Goal: Task Accomplishment & Management: Complete application form

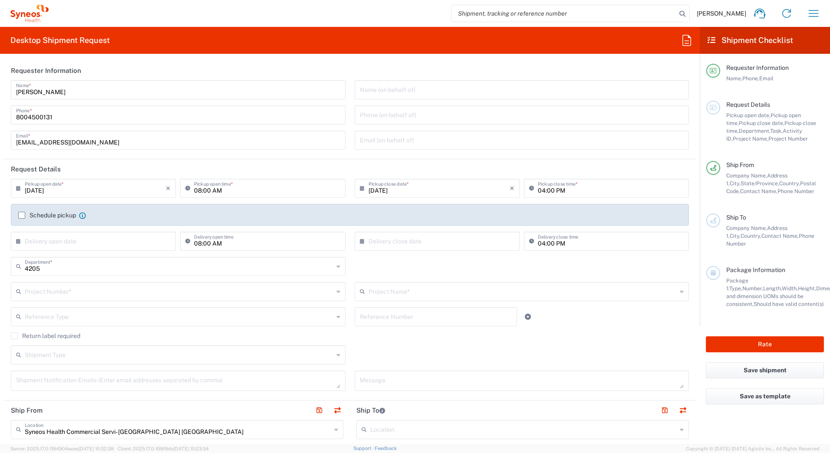
click at [451, 83] on input "text" at bounding box center [522, 89] width 324 height 15
drag, startPoint x: 64, startPoint y: 93, endPoint x: 26, endPoint y: 76, distance: 41.4
click at [1, 86] on form "Requester Information [PERSON_NAME] Name * [PHONE_NUMBER] Phone * [EMAIL_ADDRES…" at bounding box center [350, 252] width 700 height 383
paste input "Syneos Deployments"
type input "Syneos Deployments"
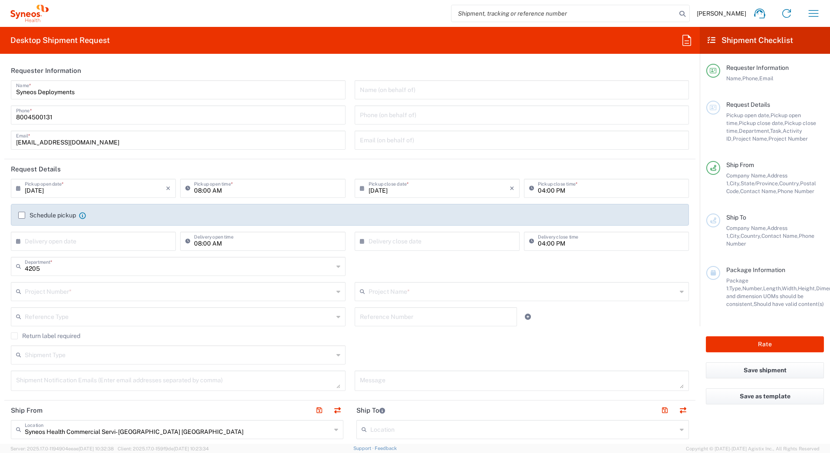
click at [145, 61] on header "Requester Information" at bounding box center [349, 71] width 691 height 20
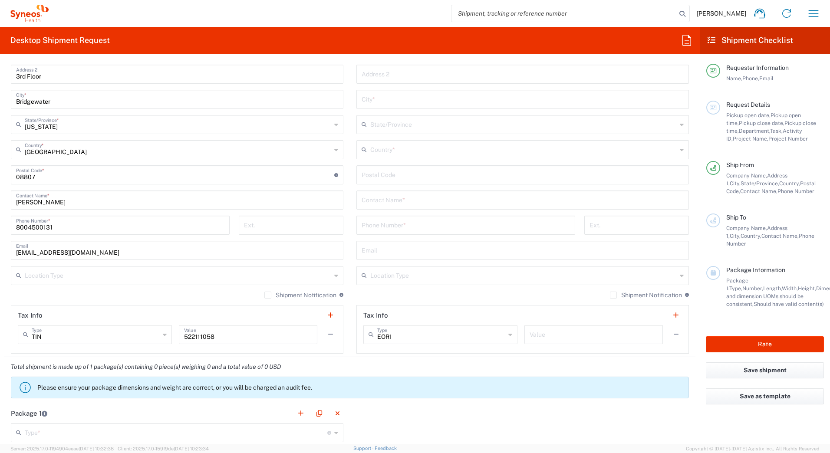
scroll to position [434, 0]
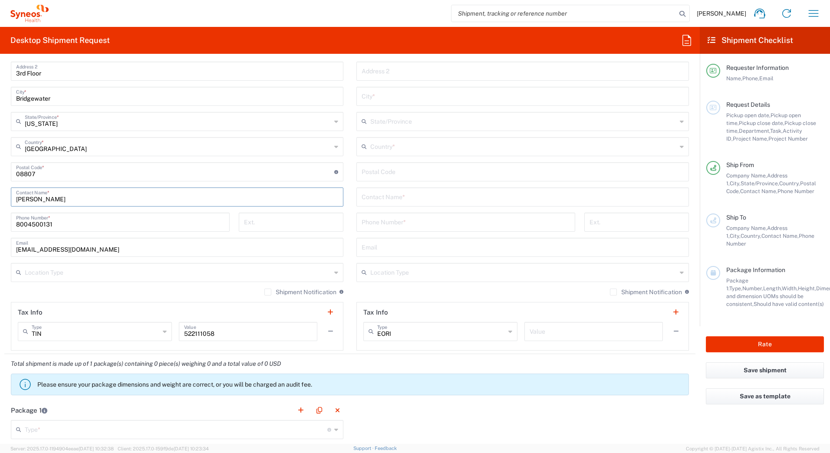
drag, startPoint x: 63, startPoint y: 199, endPoint x: -2, endPoint y: 194, distance: 64.8
click at [0, 194] on html "[PERSON_NAME] Home Shipment estimator Shipment tracking Desktop shipment reques…" at bounding box center [415, 226] width 830 height 453
paste input "Syneos Deployments"
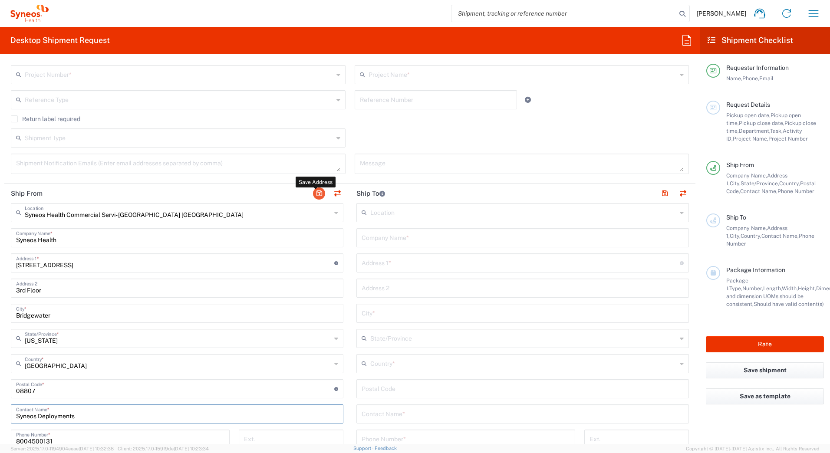
scroll to position [0, 0]
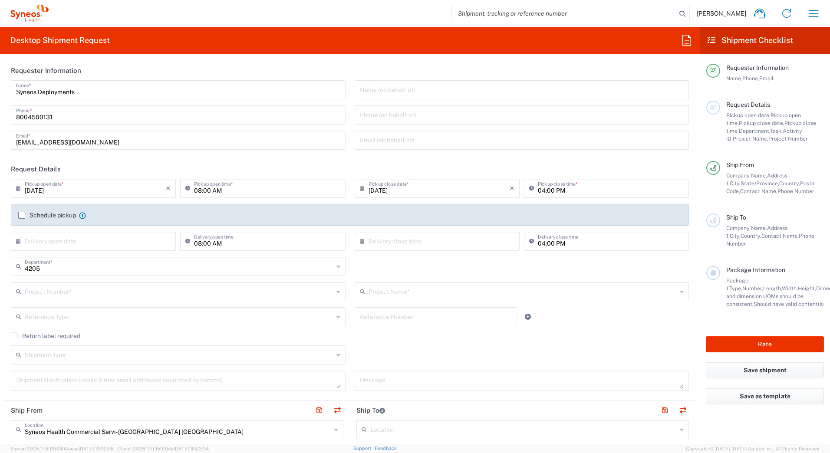
type input "Syneos Deployments"
click at [38, 191] on input "[DATE]" at bounding box center [95, 187] width 141 height 15
click at [121, 268] on span "22" at bounding box center [119, 267] width 13 height 12
type input "[DATE]"
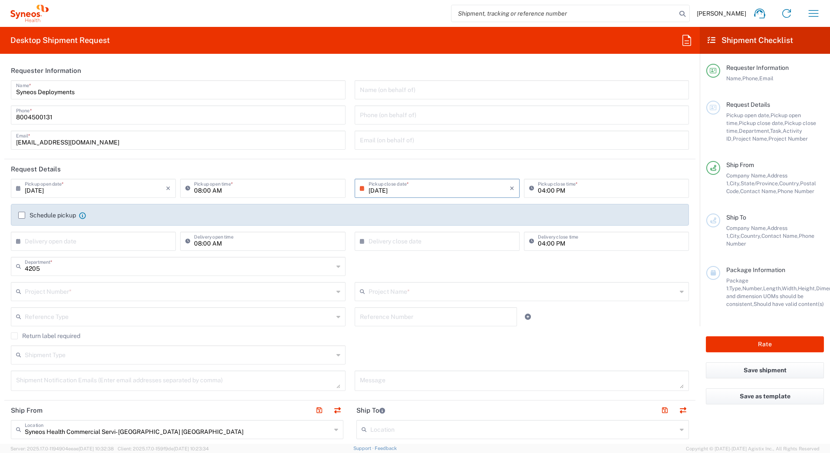
click at [44, 296] on input "text" at bounding box center [179, 290] width 309 height 15
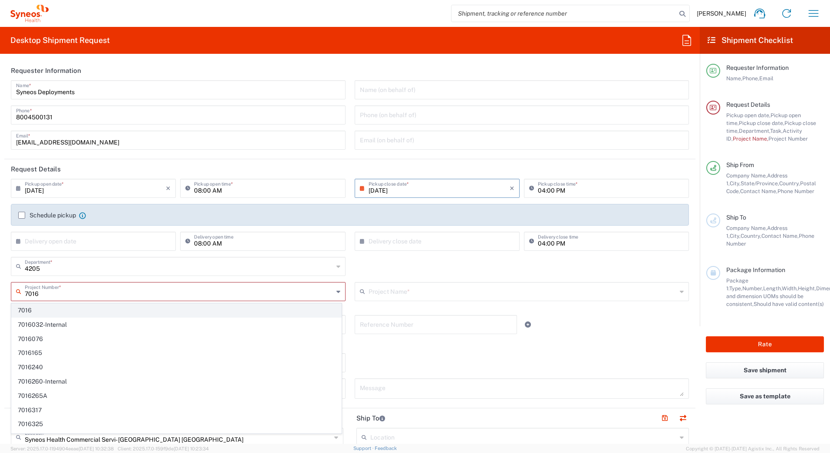
type input "7016"
click at [33, 310] on span "7016" at bounding box center [176, 310] width 329 height 13
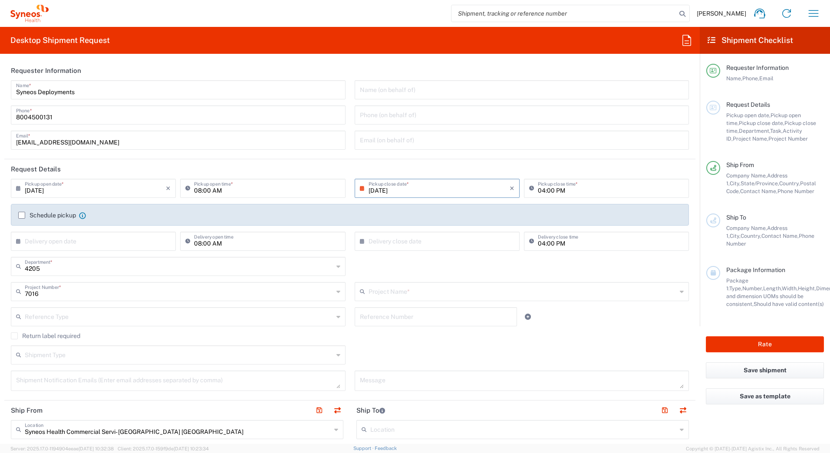
type input "ST-US - J&J Neutrogena (0716)"
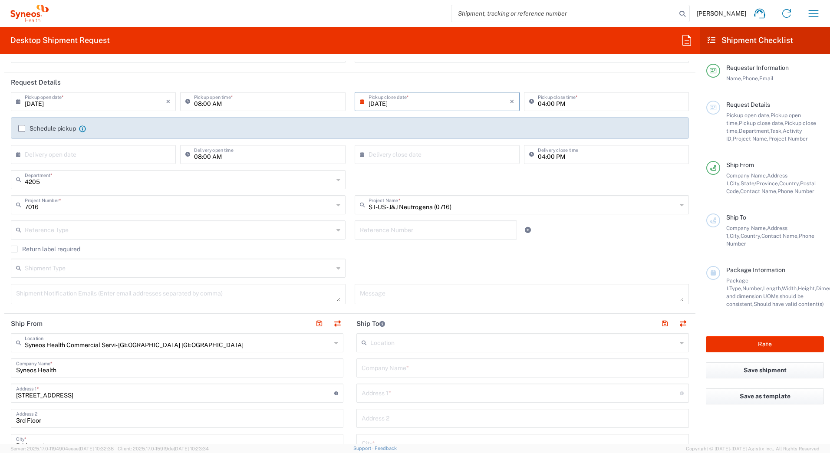
scroll to position [130, 0]
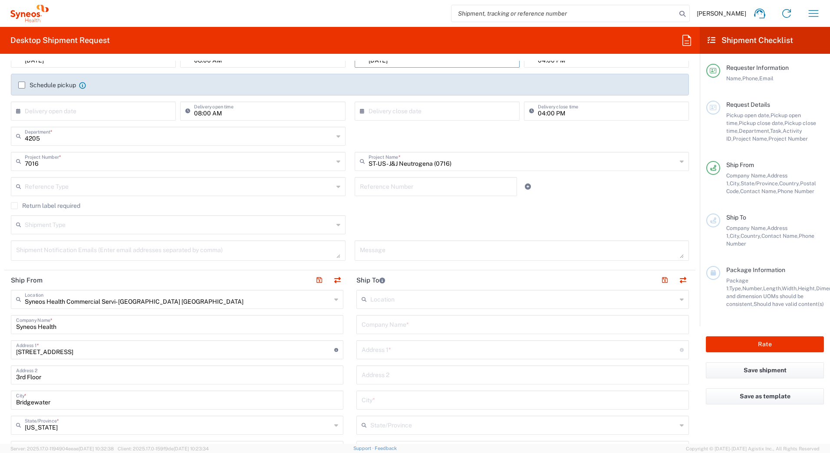
click at [380, 327] on input "text" at bounding box center [522, 323] width 322 height 15
paste input "[PERSON_NAME]"
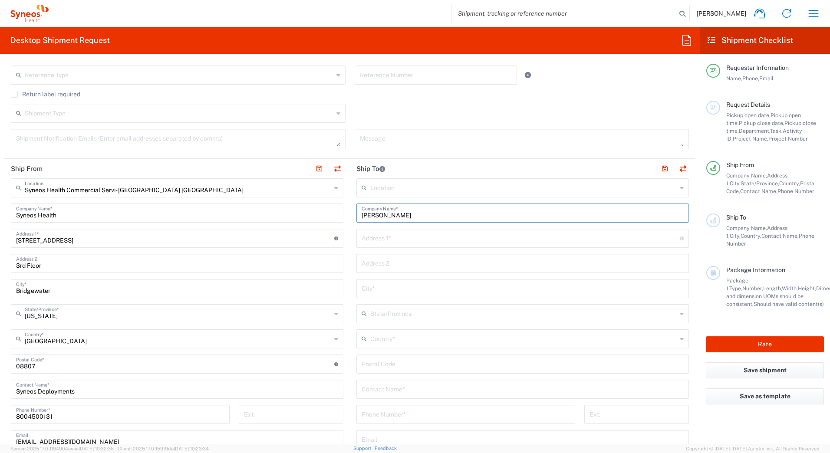
scroll to position [260, 0]
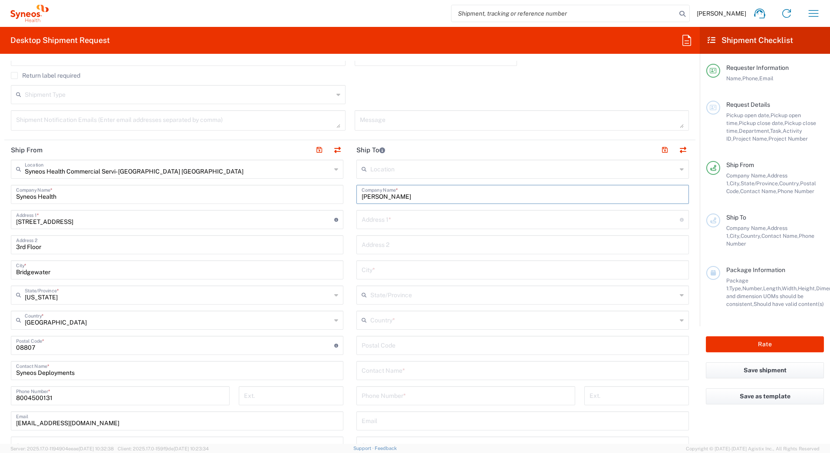
type input "[PERSON_NAME]"
click at [375, 372] on input "text" at bounding box center [522, 369] width 322 height 15
paste input "[PERSON_NAME]"
type input "[PERSON_NAME]"
click at [375, 222] on input "text" at bounding box center [520, 218] width 318 height 15
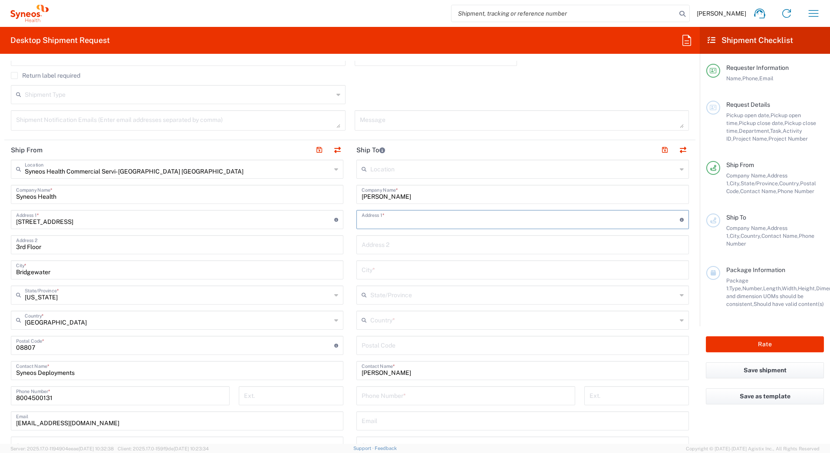
paste input "[STREET_ADDRESS]"
type input "[STREET_ADDRESS]"
click at [412, 242] on input "text" at bounding box center [522, 244] width 322 height 15
paste input "Apt 5306"
type input "Apt 5306"
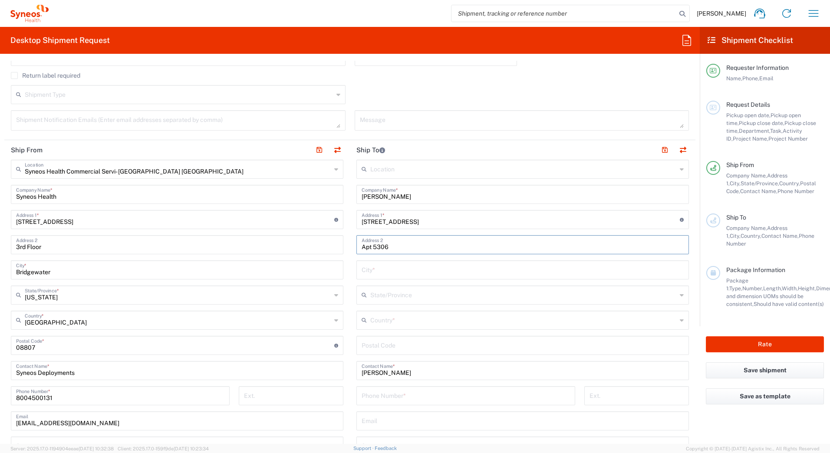
click at [370, 269] on input "text" at bounding box center [522, 269] width 322 height 15
paste input "[GEOGRAPHIC_DATA]"
type input "[GEOGRAPHIC_DATA]"
click at [382, 317] on input "text" at bounding box center [523, 319] width 306 height 15
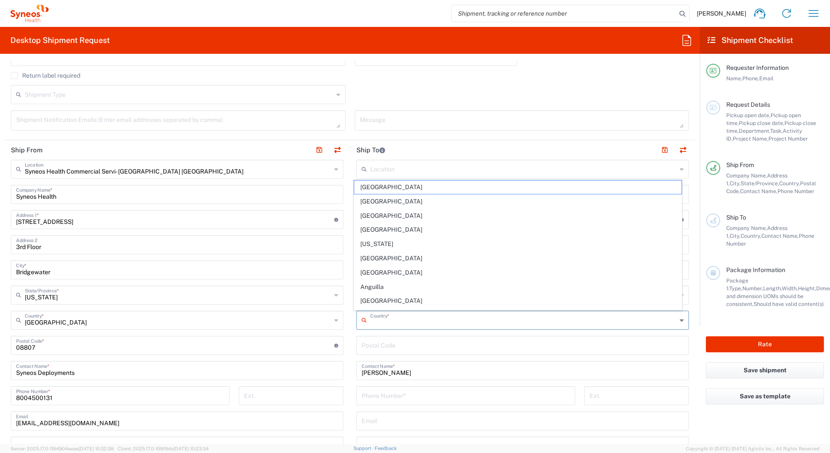
click at [370, 324] on input "text" at bounding box center [523, 319] width 306 height 15
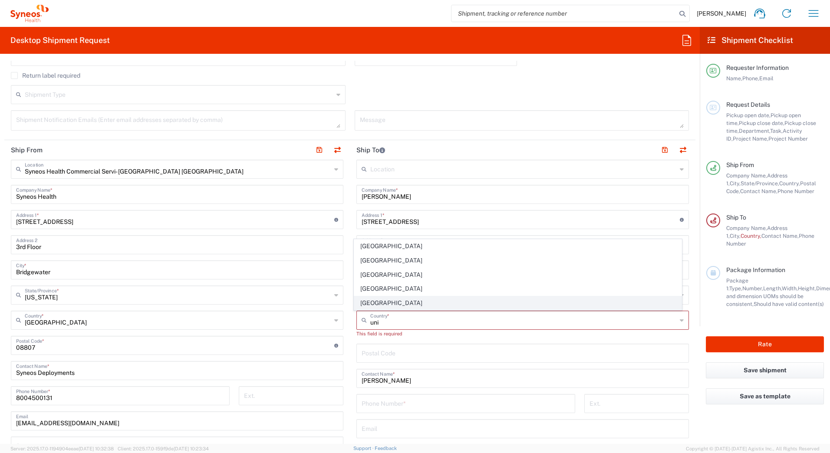
click at [368, 304] on span "[GEOGRAPHIC_DATA]" at bounding box center [518, 302] width 328 height 13
type input "[GEOGRAPHIC_DATA]"
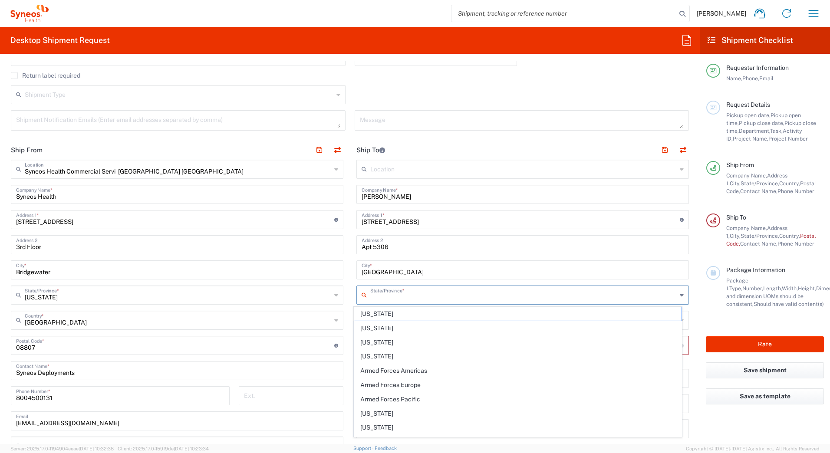
click at [374, 298] on input "text" at bounding box center [523, 294] width 306 height 15
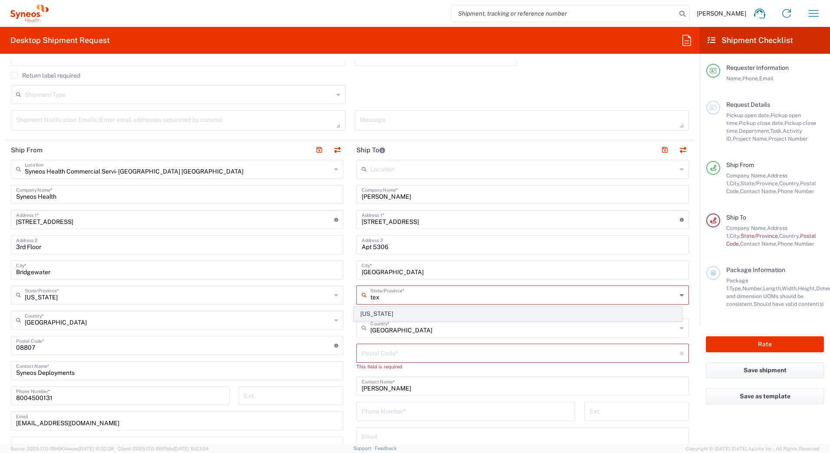
click at [395, 314] on span "[US_STATE]" at bounding box center [518, 313] width 328 height 13
type input "[US_STATE]"
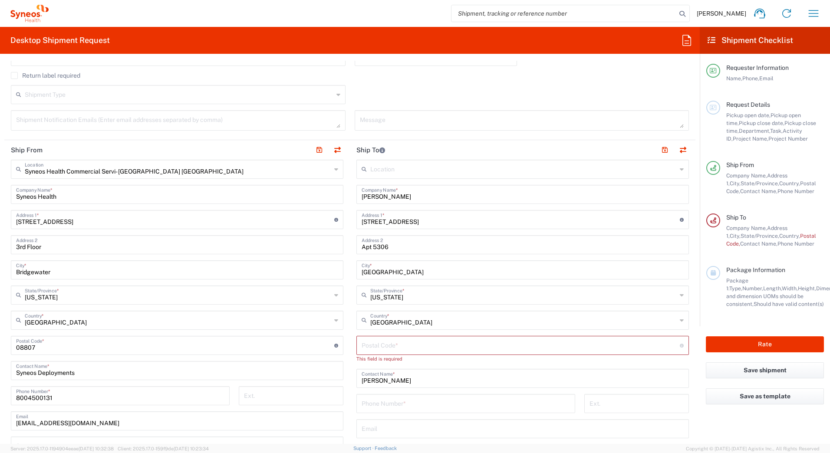
click at [388, 344] on input "undefined" at bounding box center [520, 344] width 318 height 15
paste input "75052"
type input "75052"
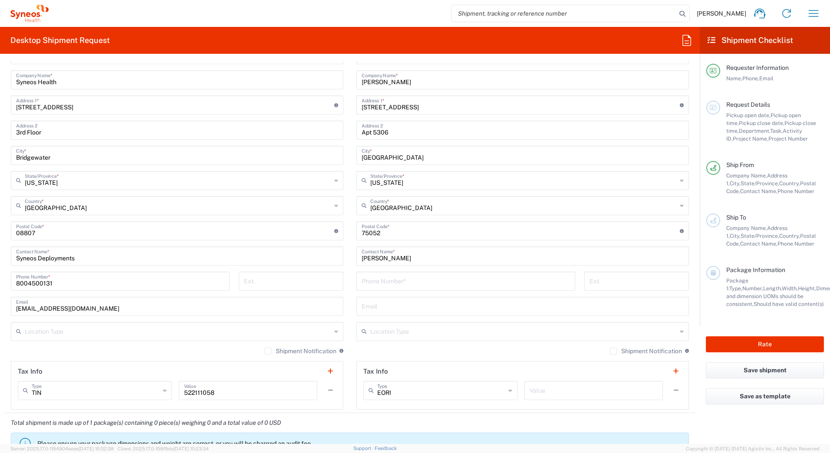
scroll to position [434, 0]
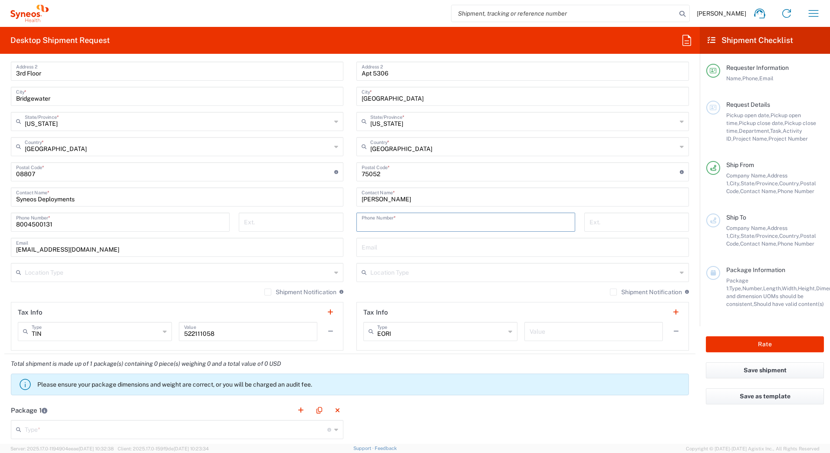
click at [393, 220] on input "tel" at bounding box center [465, 221] width 208 height 15
paste input "9098100985"
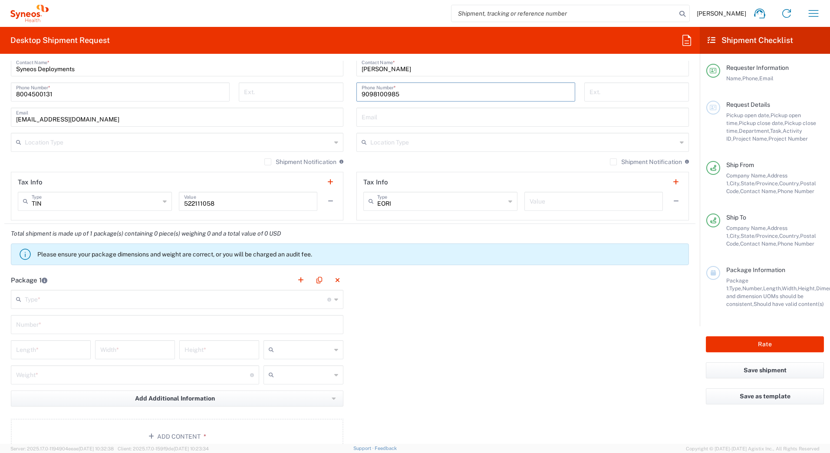
scroll to position [608, 0]
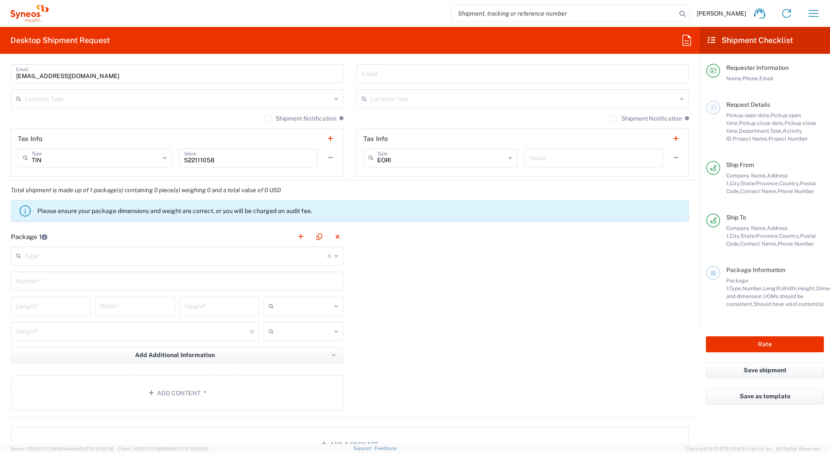
type input "9098100985"
click at [55, 256] on input "text" at bounding box center [176, 255] width 302 height 15
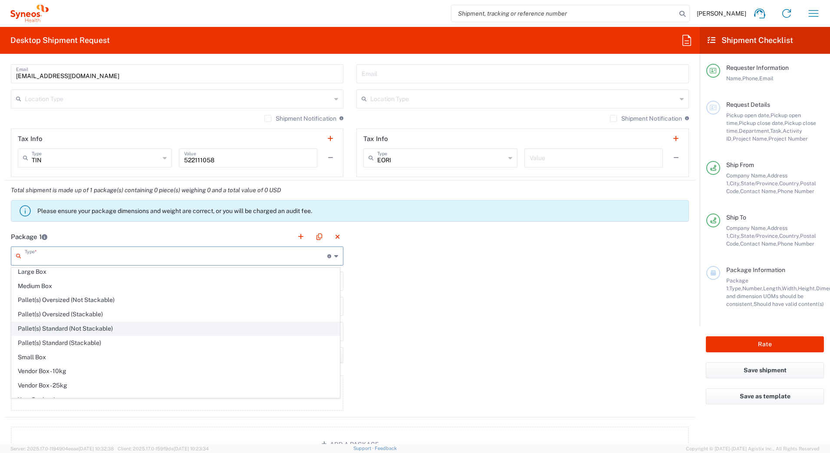
scroll to position [26, 0]
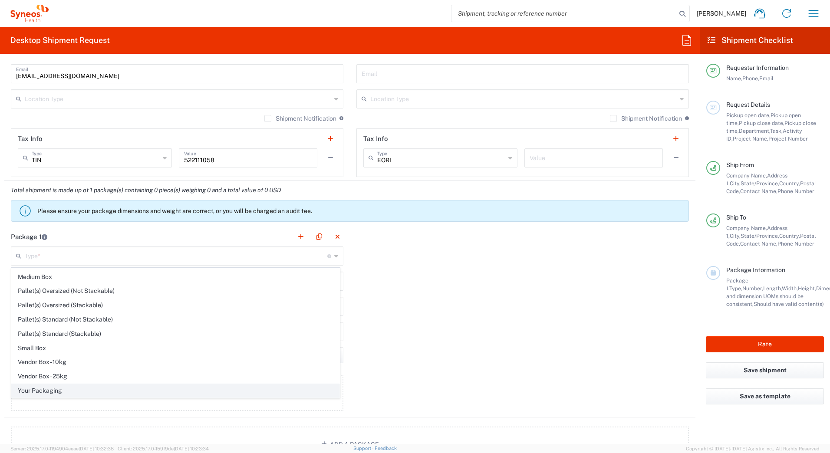
click at [55, 390] on span "Your Packaging" at bounding box center [176, 390] width 328 height 13
type input "Your Packaging"
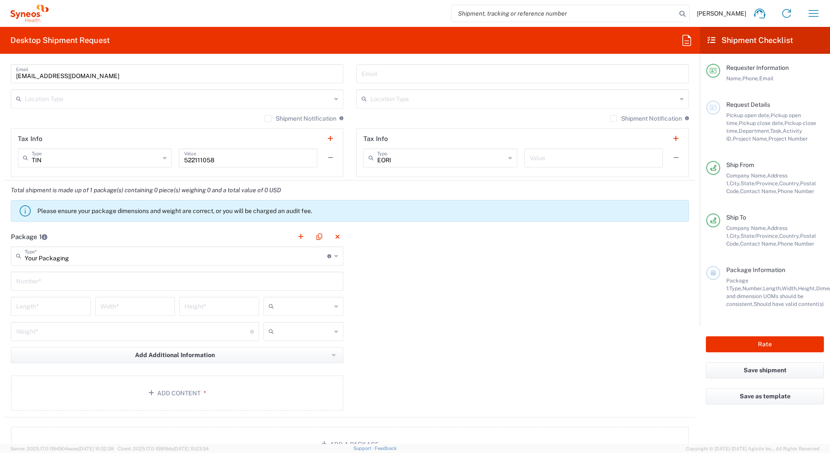
click at [27, 278] on input "text" at bounding box center [177, 280] width 322 height 15
type input "1"
click at [34, 308] on input "number" at bounding box center [50, 305] width 69 height 15
type input "20"
type input "165"
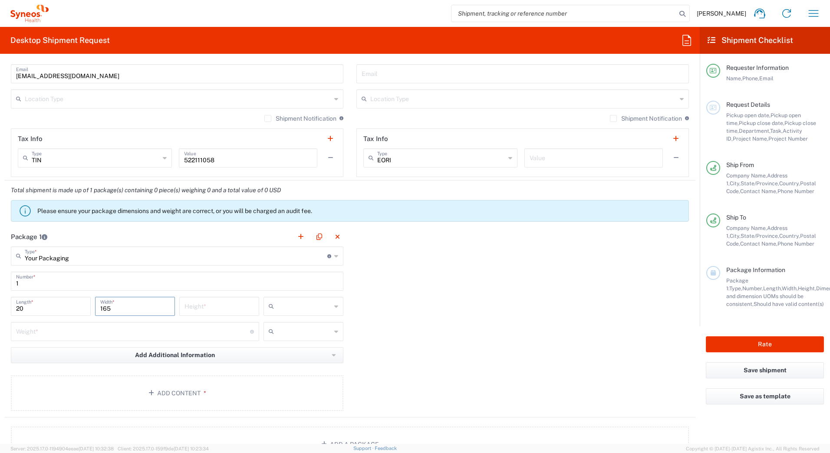
click at [287, 308] on input "text" at bounding box center [304, 306] width 54 height 14
click at [276, 351] on span "in" at bounding box center [300, 353] width 77 height 13
type input "in"
click at [104, 332] on input "number" at bounding box center [133, 330] width 234 height 15
type input "15"
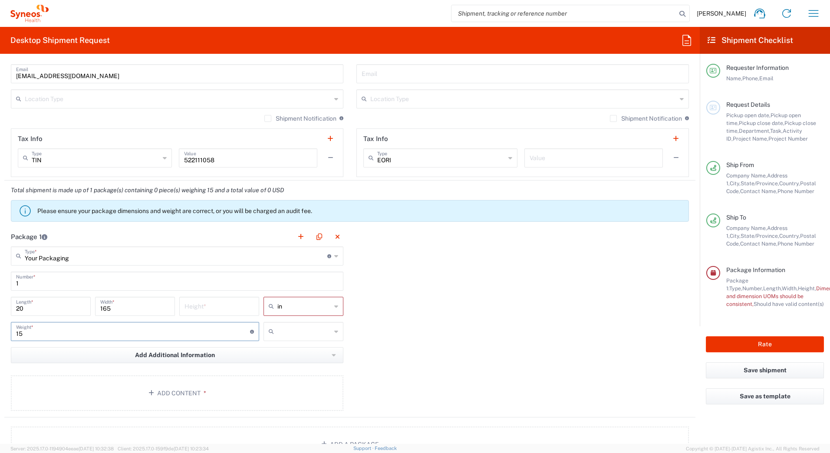
click at [334, 333] on icon at bounding box center [336, 332] width 4 height 14
click at [293, 364] on span "lbs" at bounding box center [300, 364] width 77 height 13
type input "lbs"
click at [154, 394] on icon "button" at bounding box center [152, 393] width 9 height 6
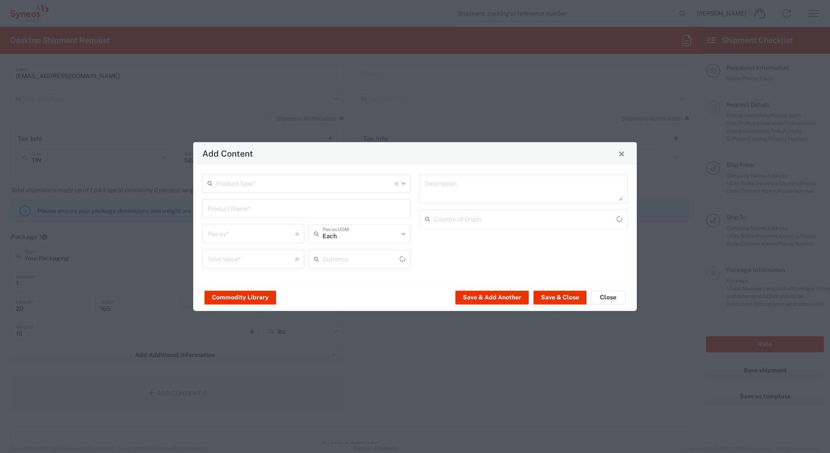
type input "US Dollar"
click at [237, 185] on input "text" at bounding box center [305, 182] width 178 height 15
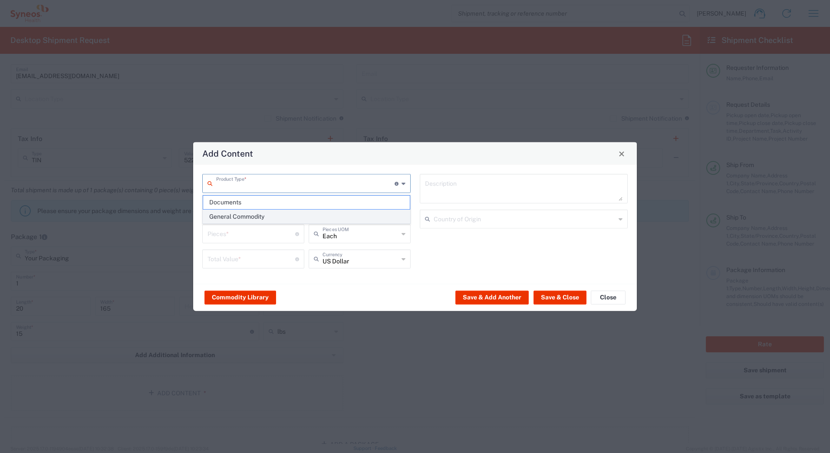
click at [218, 217] on span "General Commodity" at bounding box center [306, 216] width 207 height 13
type input "General Commodity"
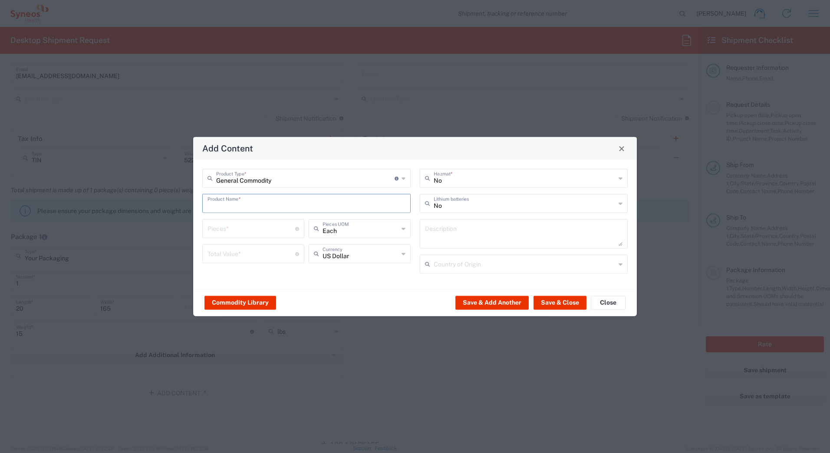
click at [219, 201] on input "text" at bounding box center [306, 202] width 198 height 15
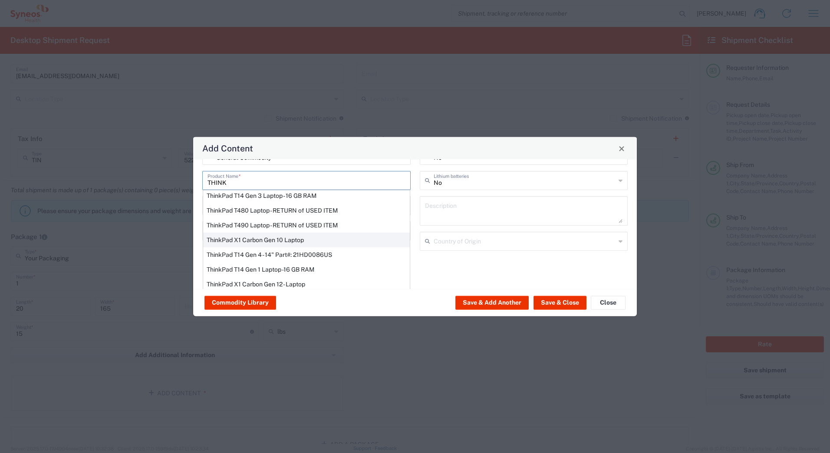
scroll to position [43, 0]
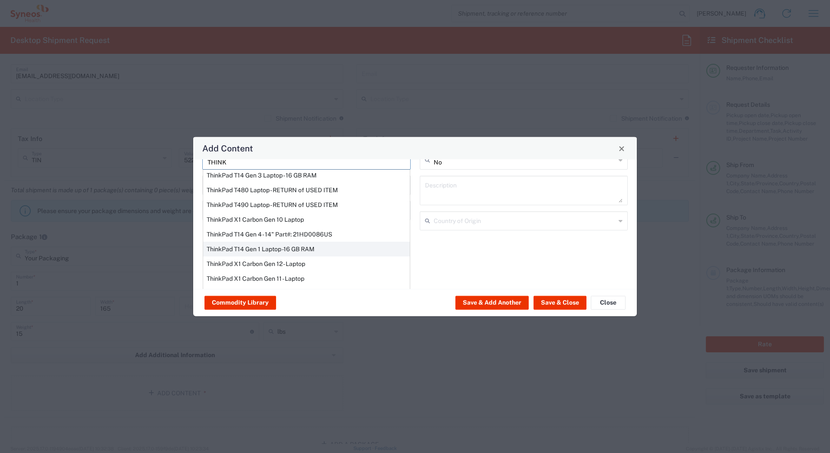
click at [226, 250] on div "ThinkPad T14 Gen 1 Laptop -16 GB RAM" at bounding box center [306, 249] width 207 height 15
type input "ThinkPad T14 Gen 1 Laptop -16 GB RAM"
type textarea "Intel Core i5-10210U- 14"- 512 GB SSD"
type input "[GEOGRAPHIC_DATA]"
type input "Yes"
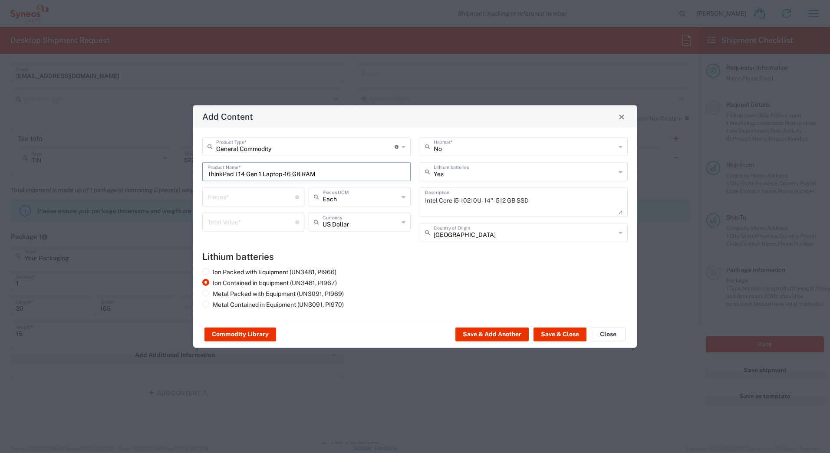
scroll to position [0, 0]
click at [217, 195] on input "number" at bounding box center [251, 196] width 88 height 15
type input "1"
click at [215, 223] on input "number" at bounding box center [251, 221] width 88 height 15
type input "1000"
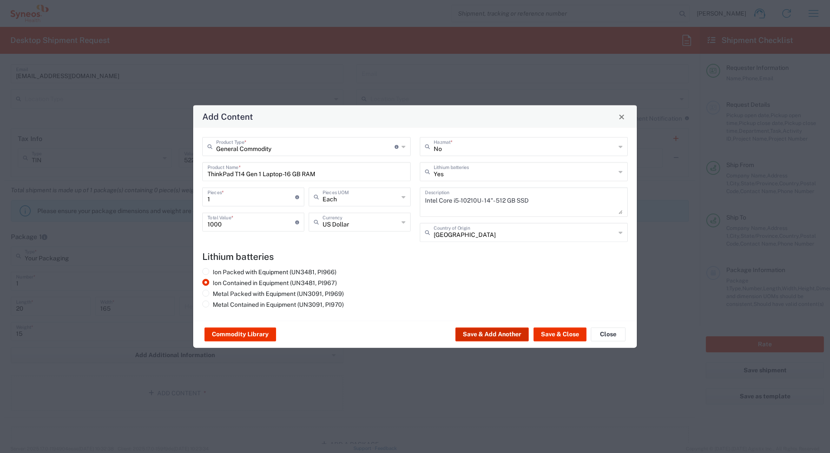
click at [474, 335] on button "Save & Add Another" at bounding box center [491, 335] width 73 height 14
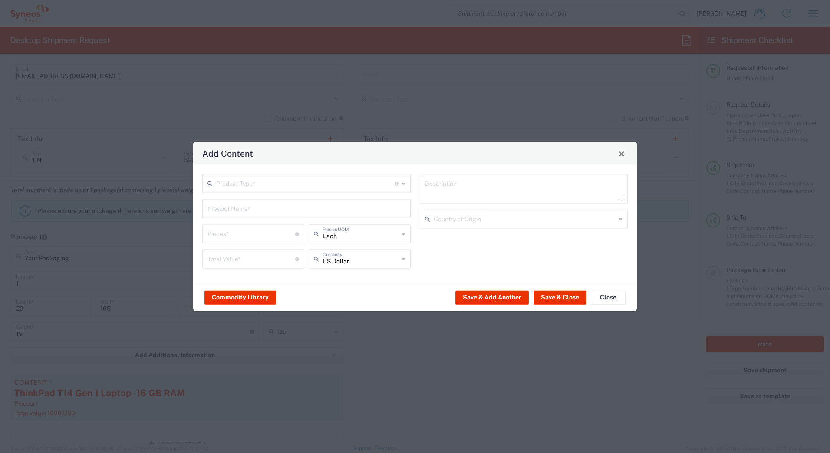
click at [274, 186] on input "text" at bounding box center [305, 182] width 178 height 15
click at [250, 221] on span "General Commodity" at bounding box center [306, 216] width 207 height 13
type input "General Commodity"
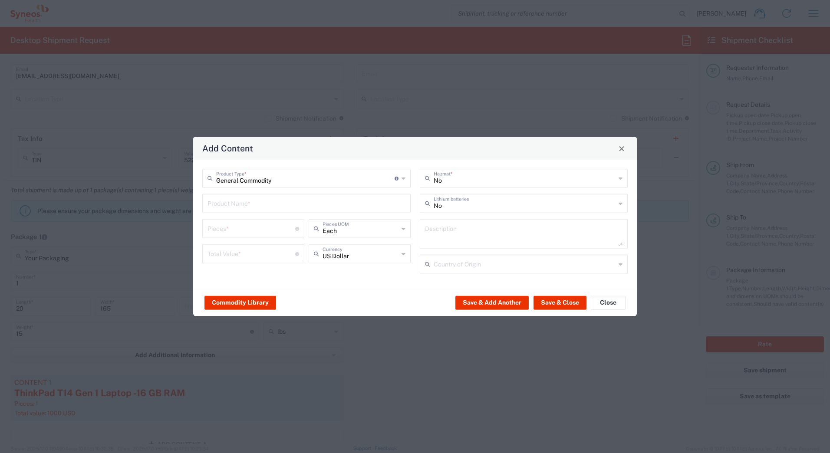
click at [246, 210] on input "text" at bounding box center [306, 202] width 198 height 15
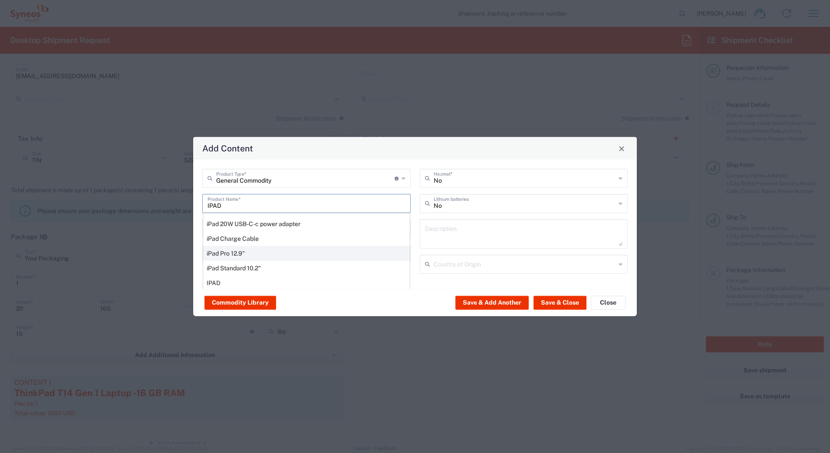
click at [249, 249] on div "iPad Pro 12.9"" at bounding box center [306, 253] width 207 height 15
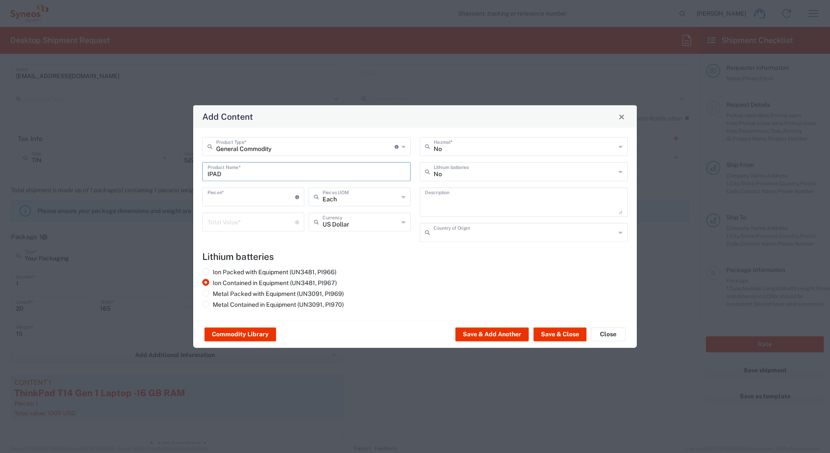
type input "iPad Pro 12.9""
type input "1"
type textarea "iPad Pro 12.9""
type input "[GEOGRAPHIC_DATA]"
type input "Yes"
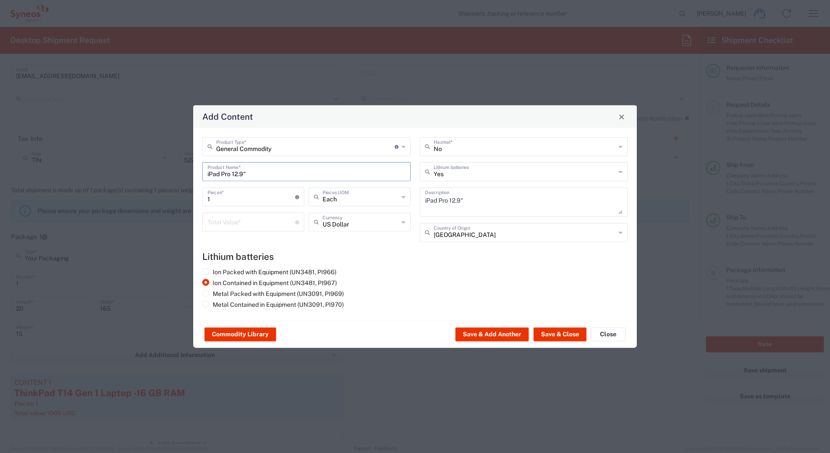
click at [236, 220] on input "number" at bounding box center [251, 221] width 88 height 15
type input "1000"
click at [552, 332] on button "Save & Close" at bounding box center [559, 335] width 53 height 14
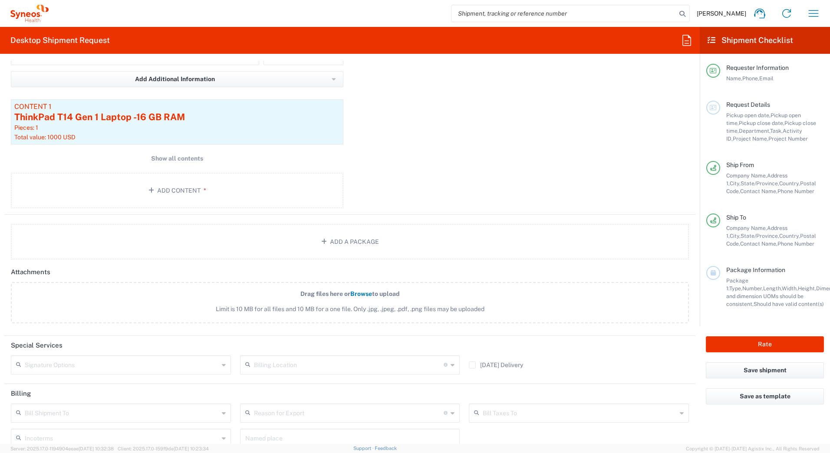
scroll to position [911, 0]
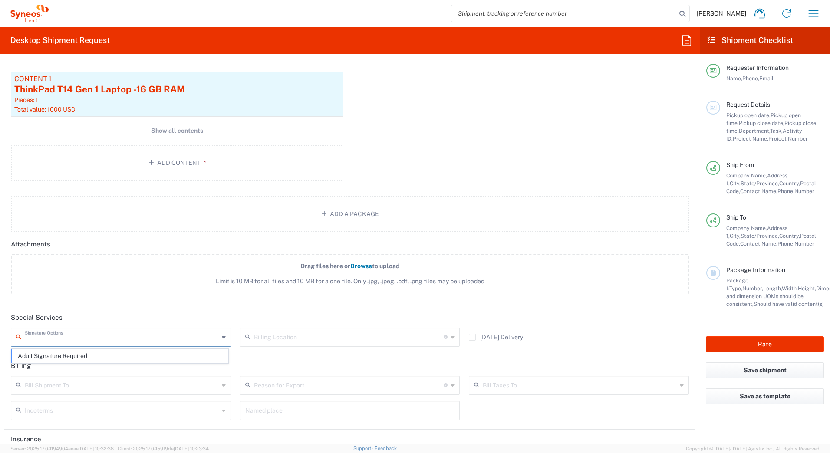
click at [67, 335] on input "text" at bounding box center [122, 336] width 194 height 15
click at [66, 354] on span "Adult Signature Required" at bounding box center [120, 355] width 216 height 13
type input "Adult Signature Required"
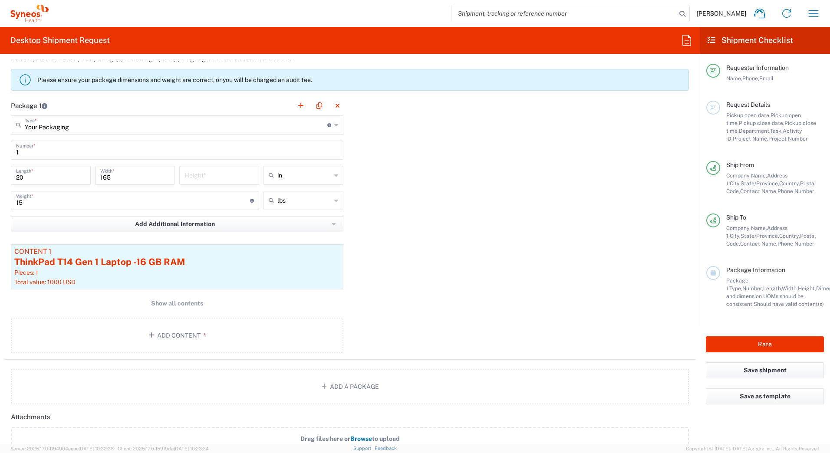
scroll to position [738, 0]
click at [132, 177] on input "165" at bounding box center [134, 175] width 69 height 15
type input "16"
type input "5"
click at [735, 347] on button "Rate" at bounding box center [765, 344] width 118 height 16
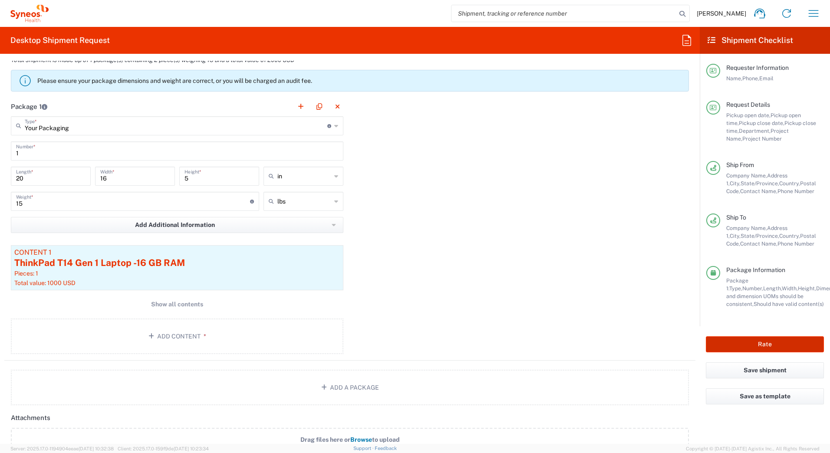
type input "7016"
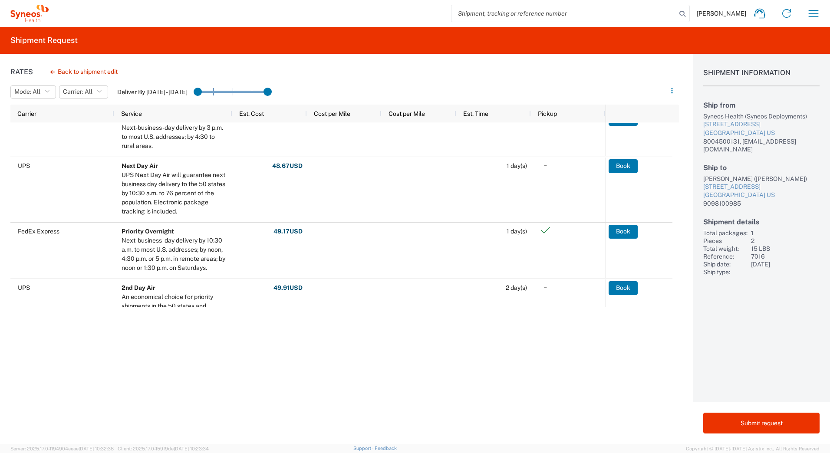
scroll to position [174, 0]
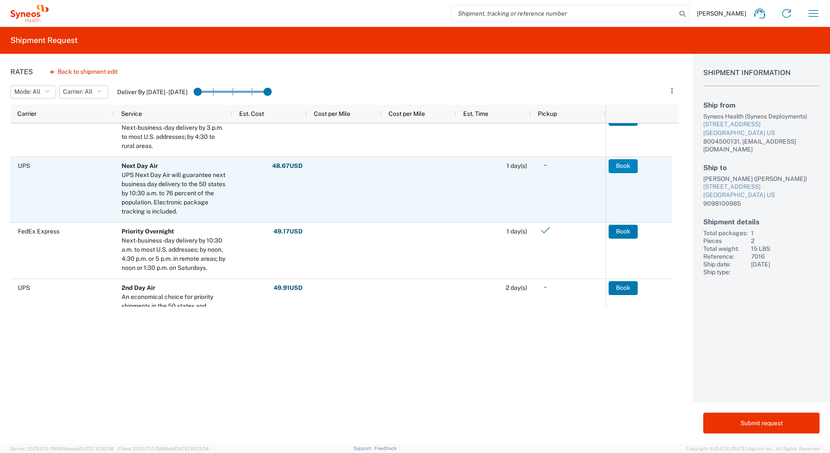
click at [616, 169] on button "Book" at bounding box center [622, 166] width 29 height 14
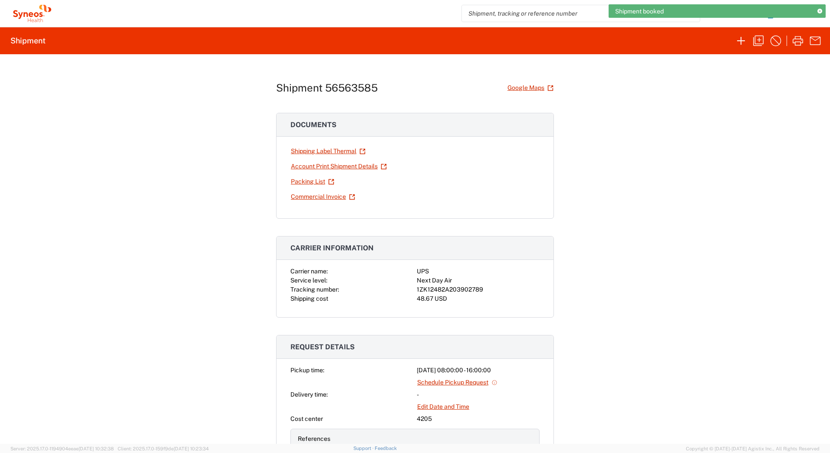
click at [450, 287] on div "1ZK12482A203902789" at bounding box center [478, 289] width 123 height 9
click at [451, 287] on div "1ZK12482A203902789" at bounding box center [478, 289] width 123 height 9
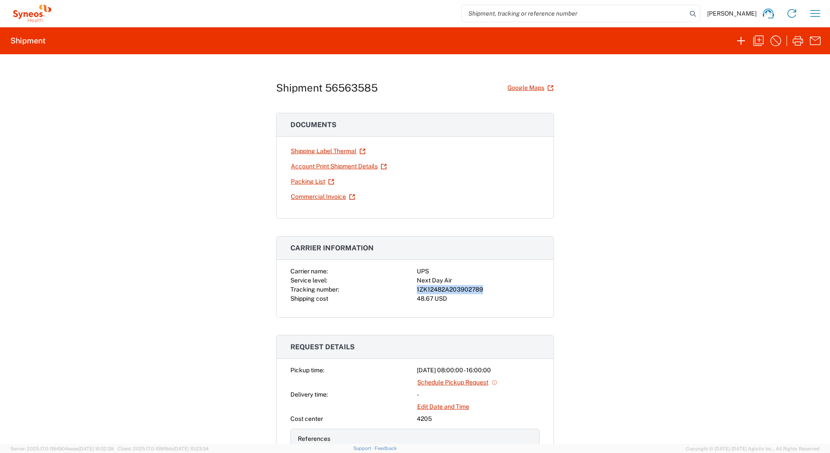
copy div "1ZK12482A203902789"
click at [794, 42] on icon "button" at bounding box center [798, 41] width 14 height 14
click at [756, 42] on icon "button" at bounding box center [758, 41] width 14 height 14
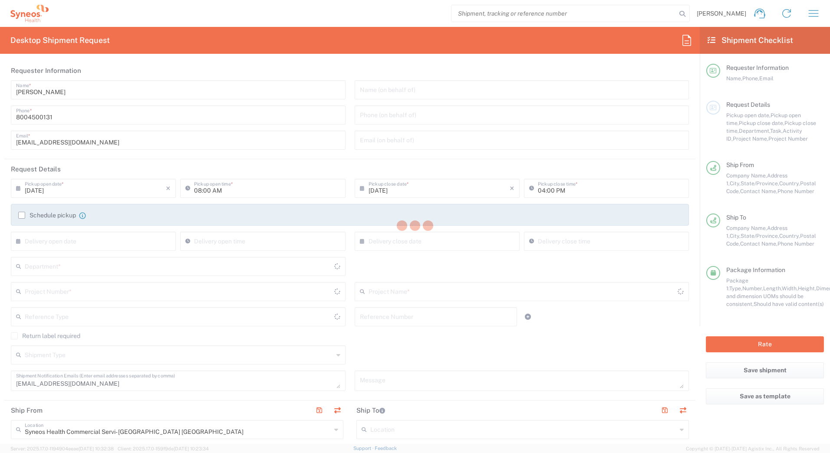
type input "4205"
type input "7016"
type input "ST-US - J&J Neutrogena (0716)"
type input "[US_STATE]"
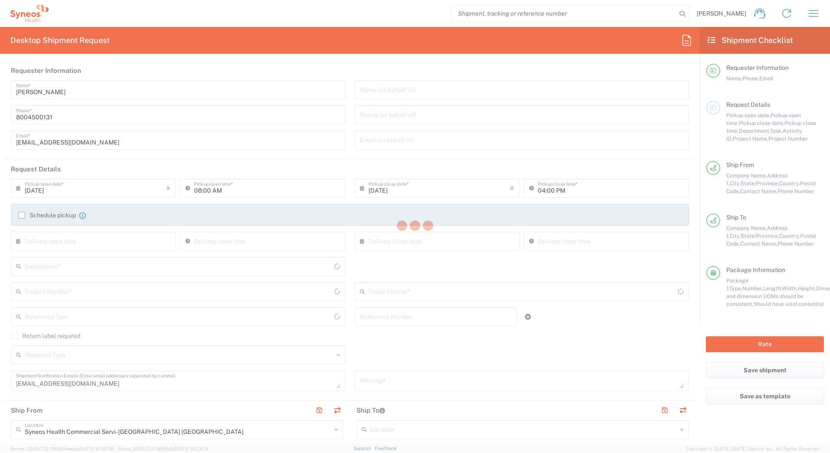
type input "Your Packaging"
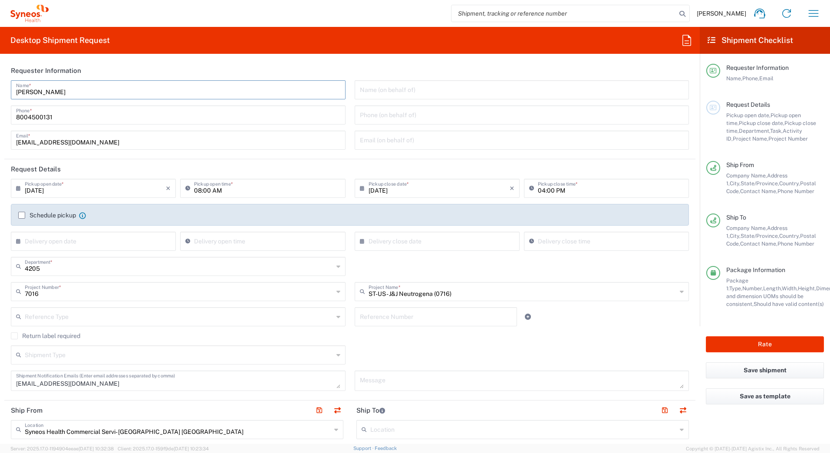
drag, startPoint x: 69, startPoint y: 90, endPoint x: -2, endPoint y: 91, distance: 70.7
click at [0, 91] on html "[PERSON_NAME] Home Shipment estimator Shipment tracking Desktop shipment reques…" at bounding box center [415, 226] width 830 height 453
paste input "Syneos Deployments"
type input "Syneos Deployments"
click at [386, 67] on header "Requester Information" at bounding box center [349, 71] width 691 height 20
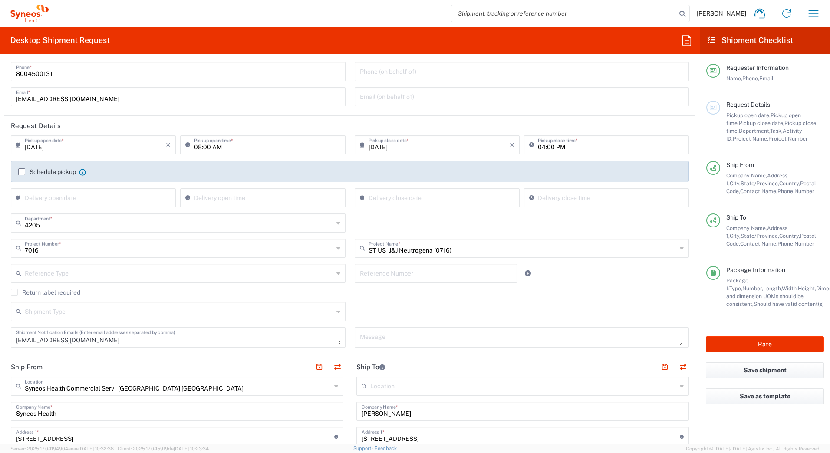
scroll to position [174, 0]
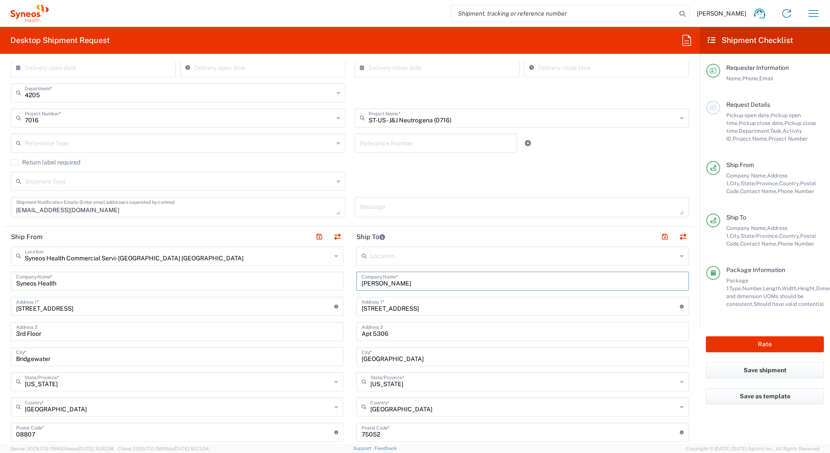
drag, startPoint x: 405, startPoint y: 281, endPoint x: 344, endPoint y: 286, distance: 61.4
click at [344, 286] on div "Ship From Syneos Health Commercial Servi- [GEOGRAPHIC_DATA] [GEOGRAPHIC_DATA] L…" at bounding box center [349, 421] width 691 height 388
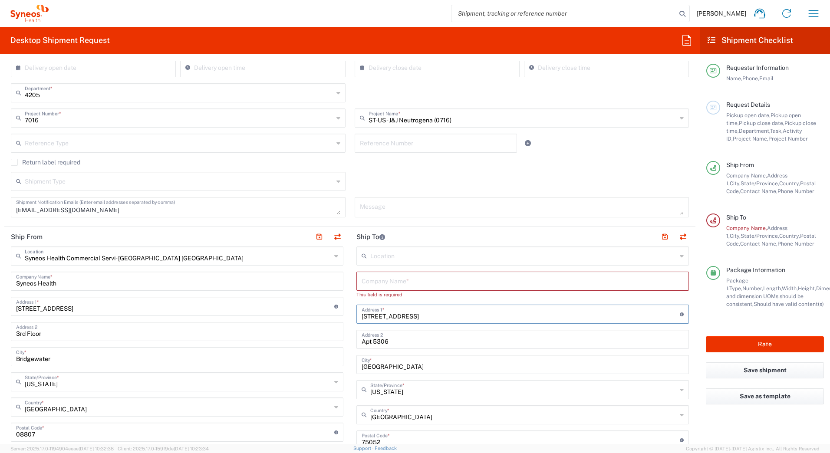
drag, startPoint x: 410, startPoint y: 307, endPoint x: 349, endPoint y: 328, distance: 64.5
click at [338, 311] on div "Ship From Syneos Health Commercial Servi- [GEOGRAPHIC_DATA] [GEOGRAPHIC_DATA] L…" at bounding box center [349, 424] width 691 height 395
drag, startPoint x: 393, startPoint y: 338, endPoint x: 312, endPoint y: 359, distance: 82.9
click at [308, 344] on div "Ship From Syneos Health Commercial Servi- [GEOGRAPHIC_DATA] [GEOGRAPHIC_DATA] L…" at bounding box center [349, 428] width 691 height 403
drag, startPoint x: 403, startPoint y: 372, endPoint x: 265, endPoint y: 378, distance: 137.7
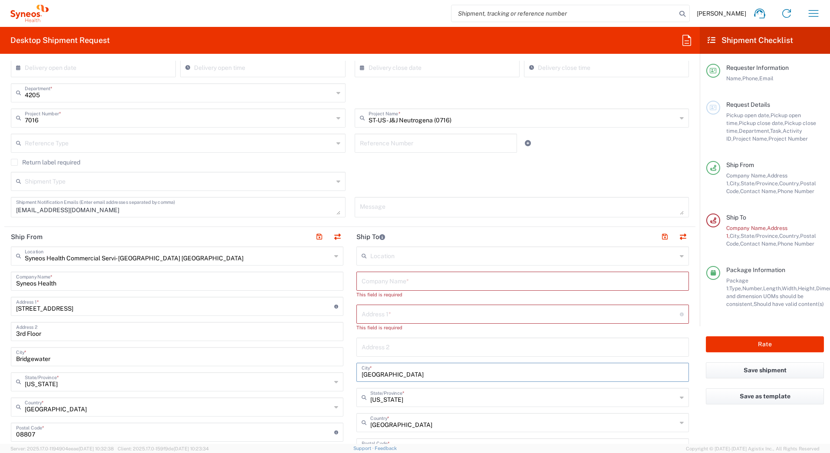
click at [264, 379] on div "Ship From Syneos Health Commercial Servi- [GEOGRAPHIC_DATA] [GEOGRAPHIC_DATA] L…" at bounding box center [349, 428] width 691 height 403
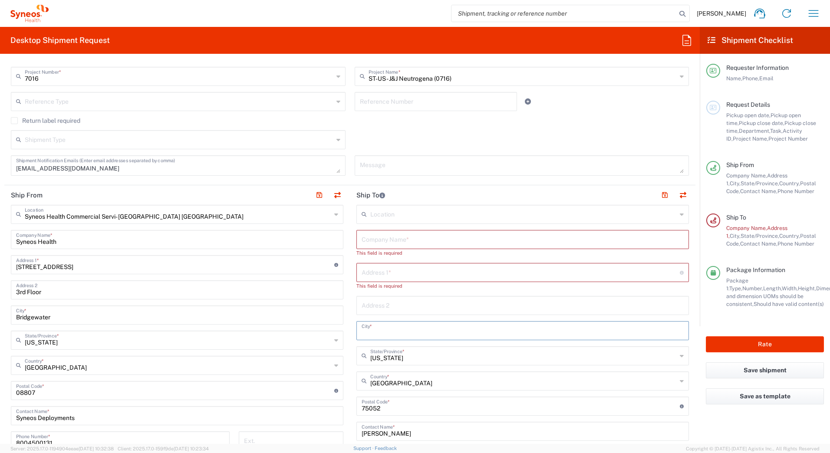
scroll to position [260, 0]
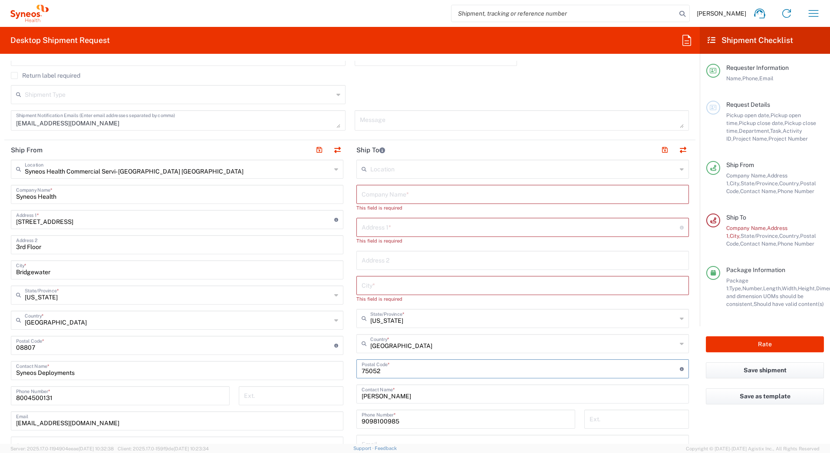
drag, startPoint x: 388, startPoint y: 365, endPoint x: 301, endPoint y: 373, distance: 87.5
click at [299, 370] on div "Ship From Syneos Health Commercial Servi- [GEOGRAPHIC_DATA] [GEOGRAPHIC_DATA] L…" at bounding box center [349, 345] width 691 height 411
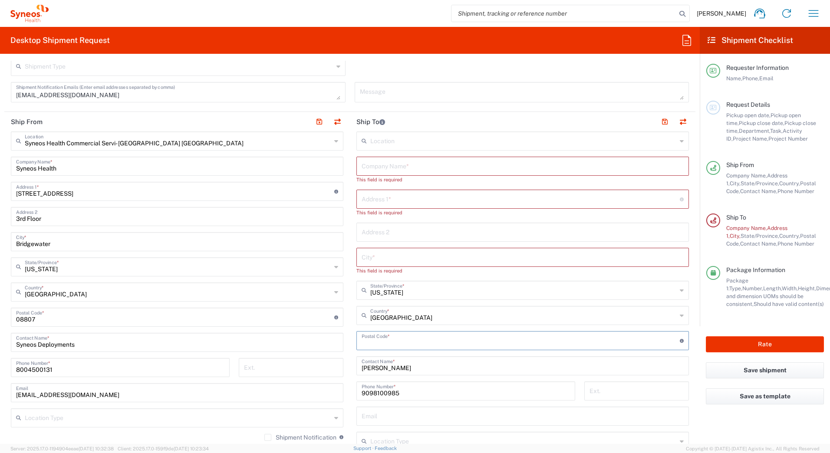
scroll to position [304, 0]
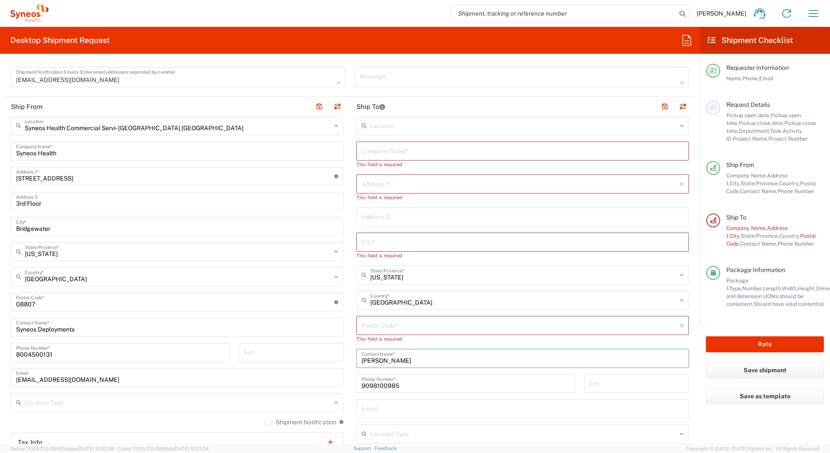
drag, startPoint x: 401, startPoint y: 353, endPoint x: 328, endPoint y: 363, distance: 73.5
click at [328, 363] on div "Ship From Syneos Health Commercial Servi- [GEOGRAPHIC_DATA] [GEOGRAPHIC_DATA] L…" at bounding box center [349, 306] width 691 height 419
drag, startPoint x: 395, startPoint y: 386, endPoint x: 318, endPoint y: 383, distance: 77.3
click at [319, 388] on div "Ship From Syneos Health Commercial Servi- [GEOGRAPHIC_DATA] [GEOGRAPHIC_DATA] L…" at bounding box center [349, 310] width 691 height 427
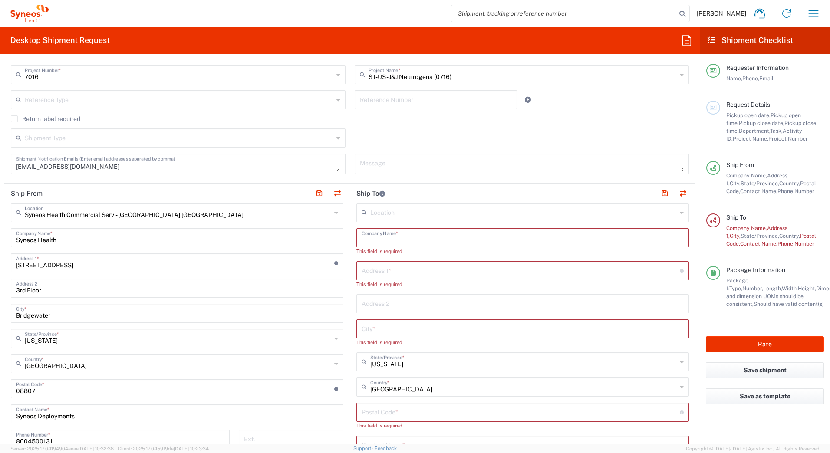
click at [390, 236] on input "text" at bounding box center [522, 237] width 322 height 15
paste input "[PERSON_NAME]"
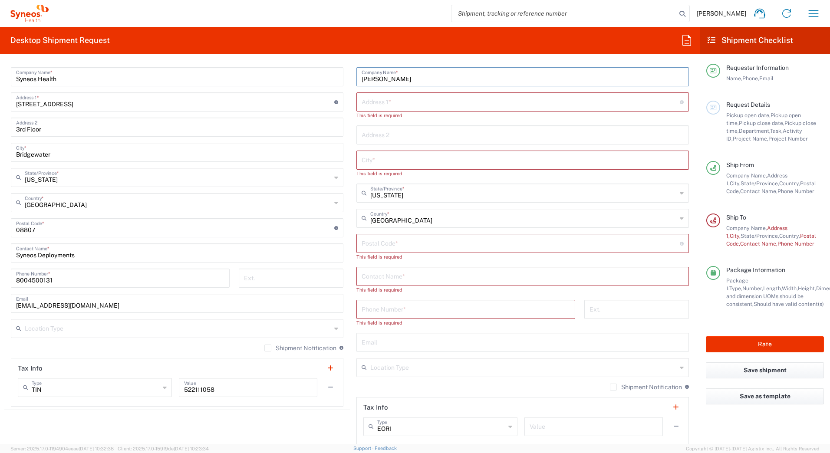
scroll to position [391, 0]
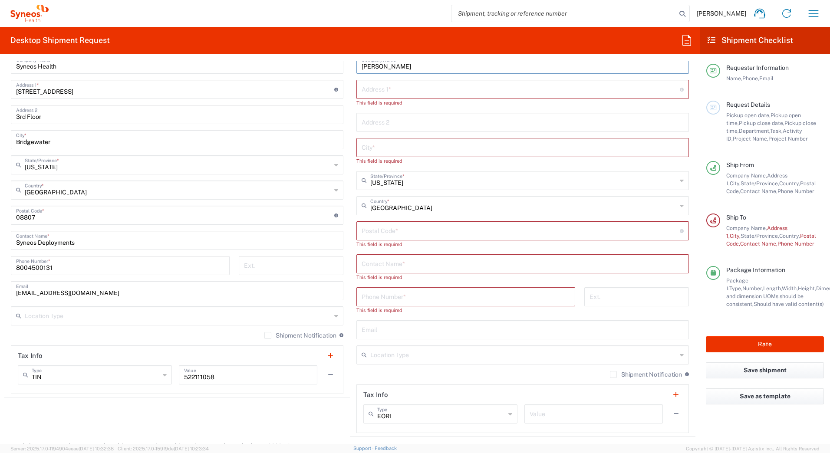
type input "[PERSON_NAME]"
click at [382, 266] on input "text" at bounding box center [522, 263] width 322 height 15
paste input "[PERSON_NAME]"
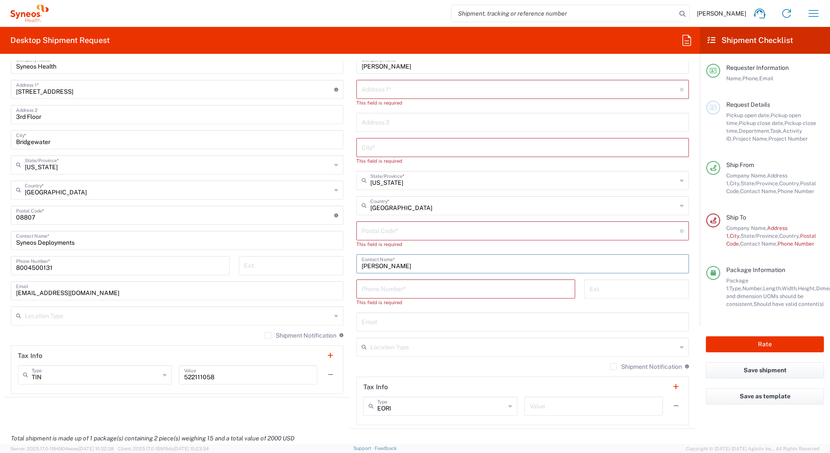
type input "[PERSON_NAME]"
click at [417, 88] on input "text" at bounding box center [520, 88] width 318 height 15
paste input "[STREET_ADDRESS]"
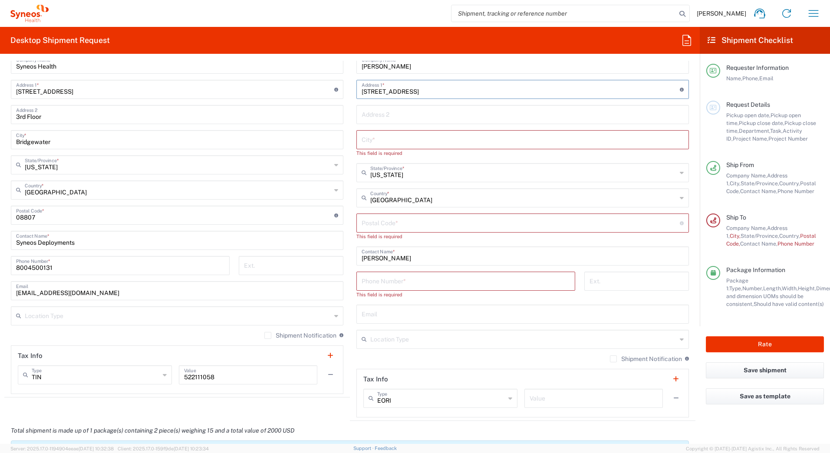
type input "[STREET_ADDRESS]"
click at [389, 133] on input "text" at bounding box center [522, 138] width 322 height 15
paste input "[GEOGRAPHIC_DATA]"
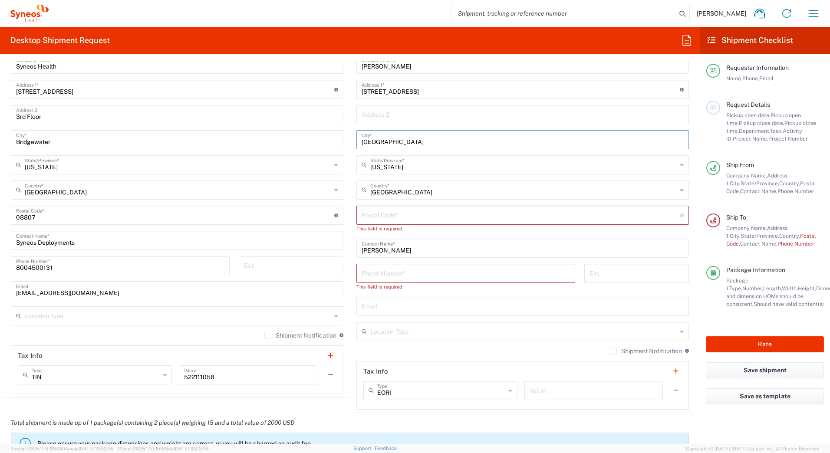
type input "[GEOGRAPHIC_DATA]"
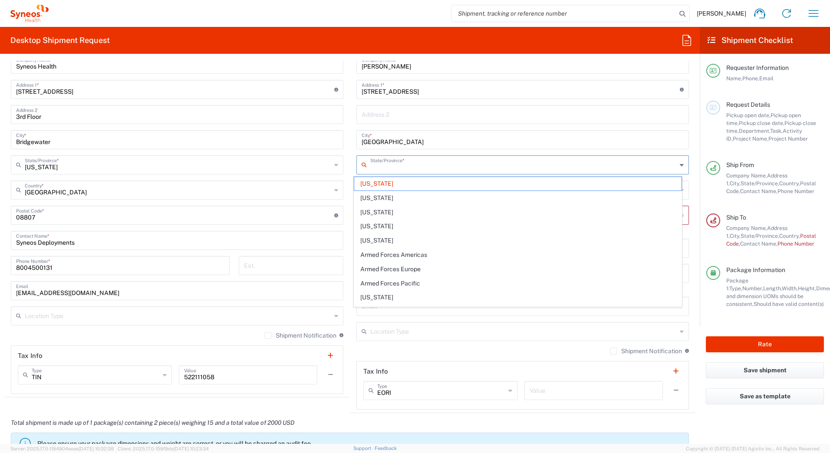
click at [391, 168] on input "text" at bounding box center [523, 164] width 306 height 15
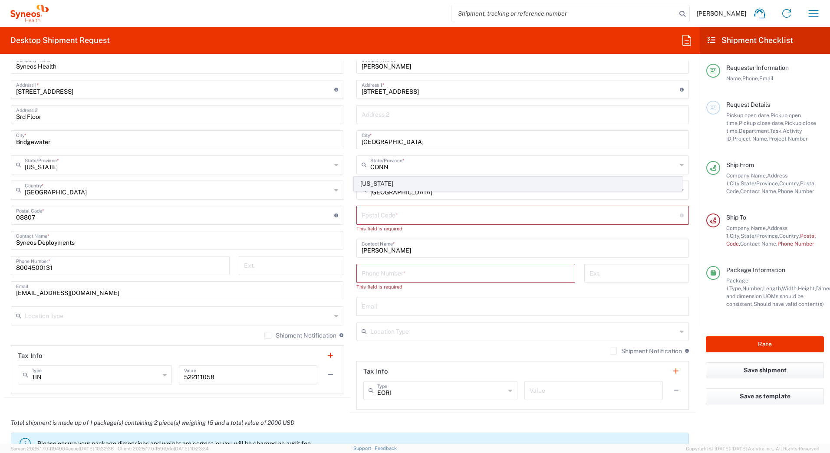
click at [442, 188] on span "[US_STATE]" at bounding box center [518, 183] width 328 height 13
type input "[US_STATE]"
click at [445, 218] on input "undefined" at bounding box center [520, 214] width 318 height 15
paste input "06470"
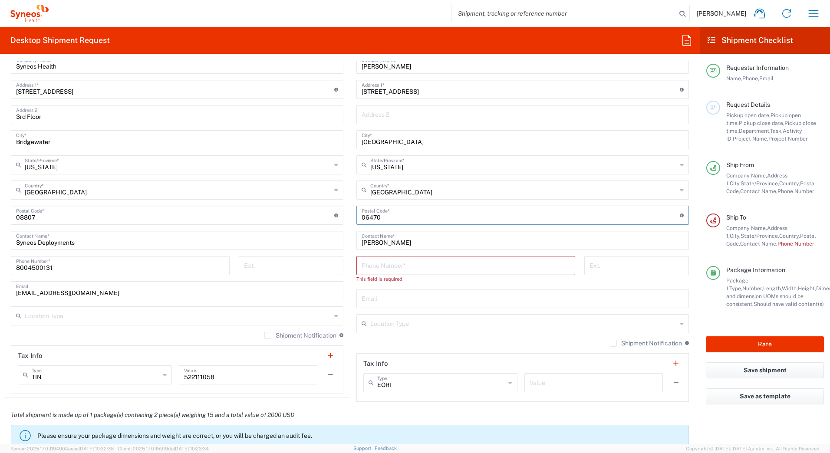
type input "06470"
click at [375, 266] on input "tel" at bounding box center [465, 264] width 208 height 15
paste input "2033392625"
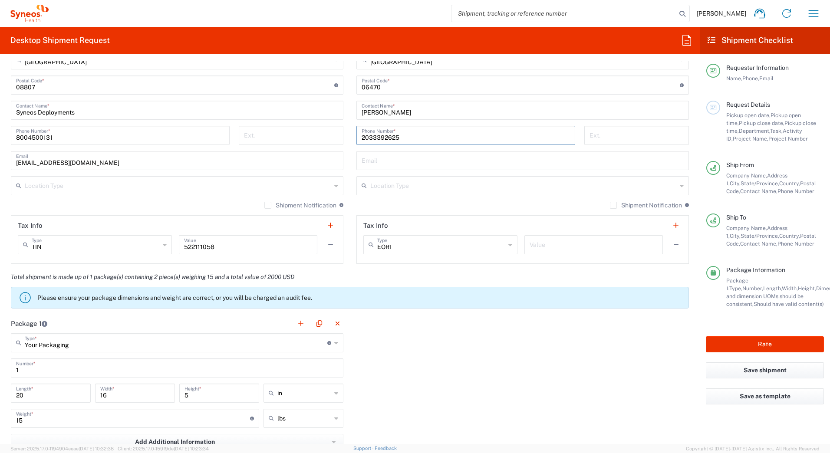
scroll to position [260, 0]
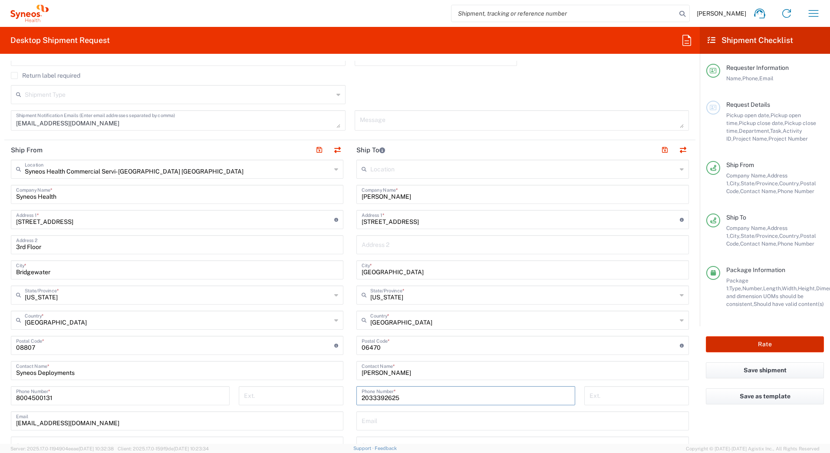
type input "2033392625"
click at [752, 344] on button "Rate" at bounding box center [765, 344] width 118 height 16
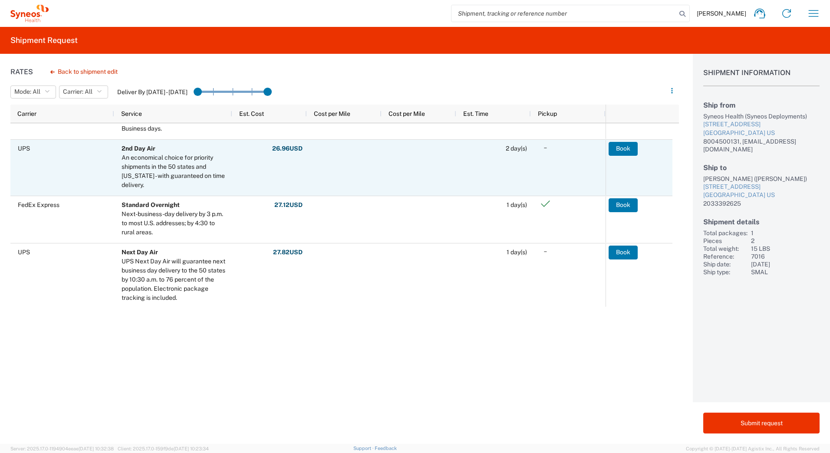
scroll to position [174, 0]
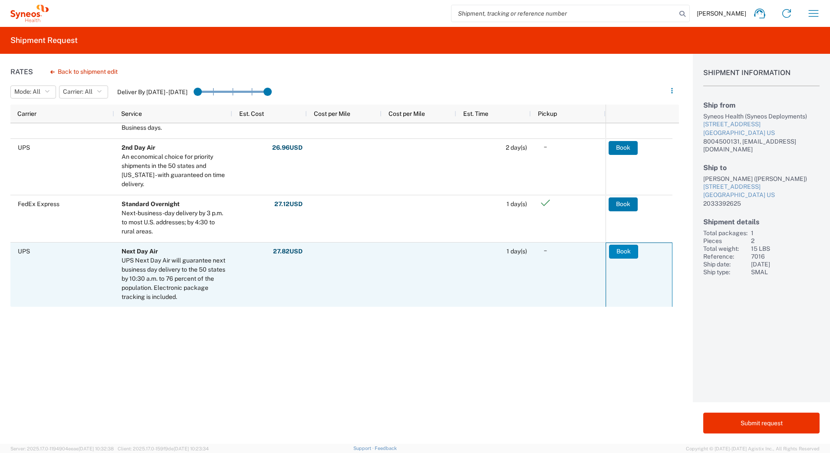
click at [631, 253] on button "Book" at bounding box center [623, 252] width 29 height 14
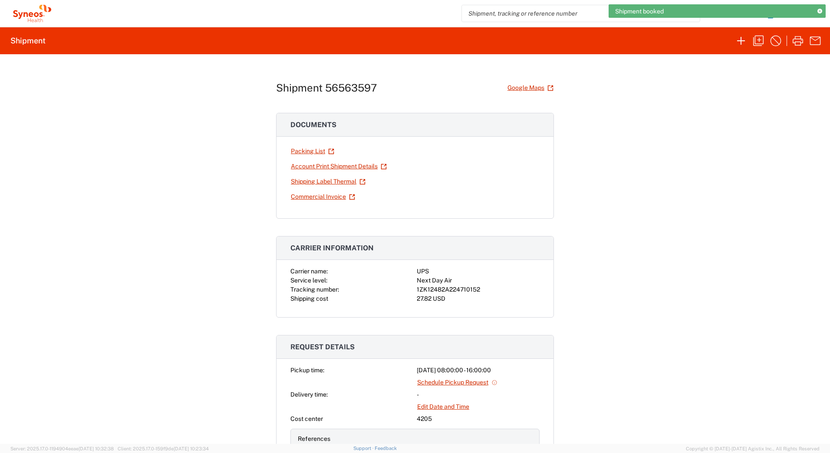
click at [446, 286] on div "1ZK12482A224710152" at bounding box center [478, 289] width 123 height 9
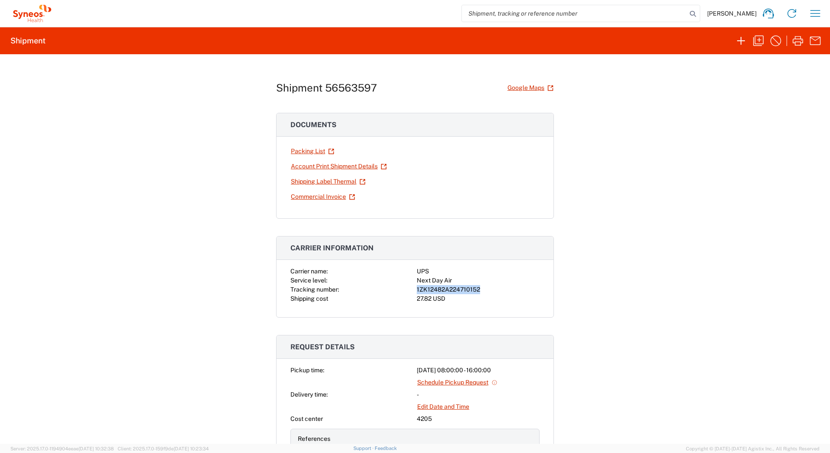
copy div "1ZK12482A224710152"
click at [795, 42] on icon "button" at bounding box center [797, 41] width 10 height 10
